Goal: Information Seeking & Learning: Check status

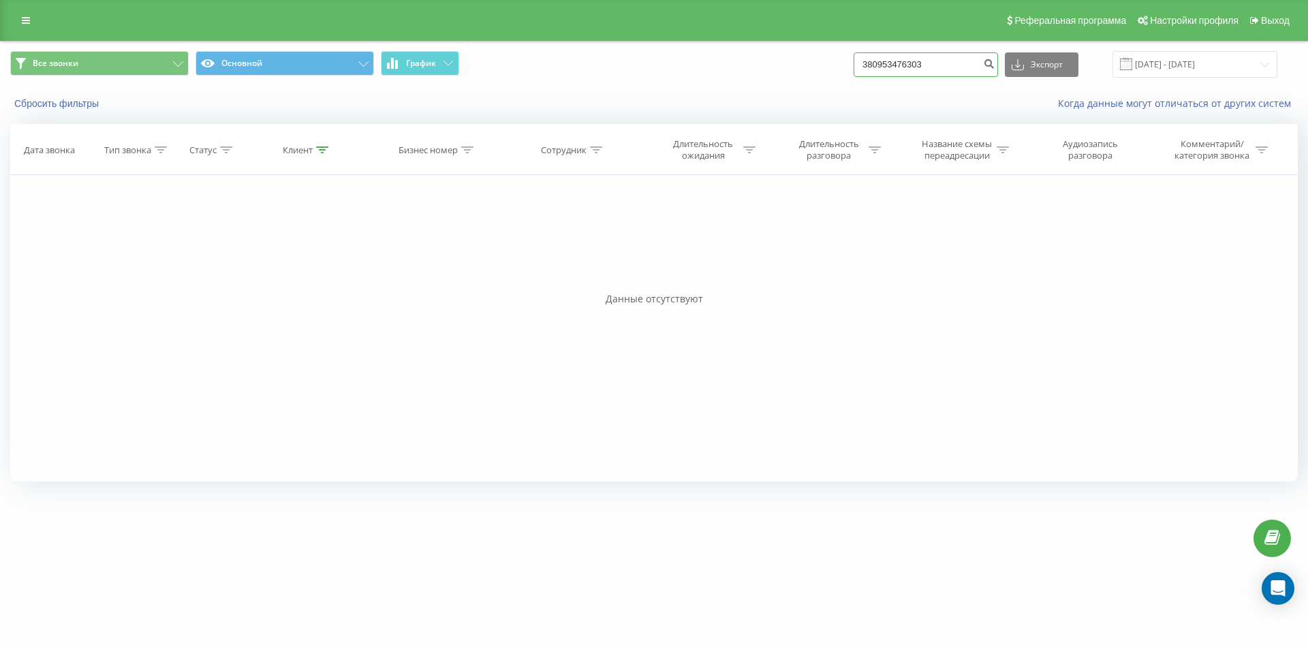
drag, startPoint x: 921, startPoint y: 65, endPoint x: 754, endPoint y: 59, distance: 167.0
click at [754, 59] on div "Все звонки Основной График 380953476303 Экспорт .csv .xls .xlsx [DATE] - [DATE]" at bounding box center [653, 64] width 1287 height 27
paste input "[PHONE_NUMBER]"
type input "380680682968"
